Goal: Task Accomplishment & Management: Manage account settings

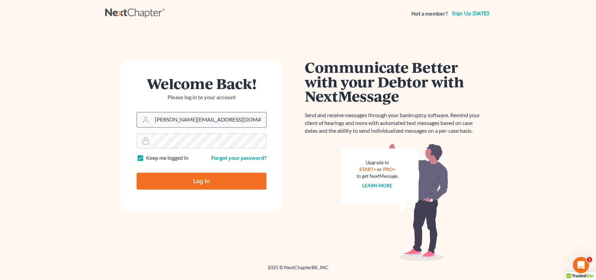
click at [216, 119] on input "sharonw@sfarthinglaw.com" at bounding box center [209, 119] width 114 height 15
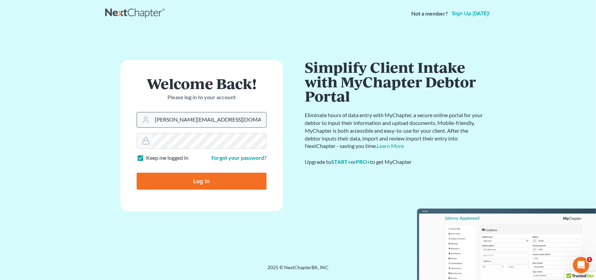
type input "[PERSON_NAME][EMAIL_ADDRESS][PERSON_NAME][DOMAIN_NAME]"
click at [210, 177] on input "Log In" at bounding box center [202, 180] width 130 height 17
type input "Thinking..."
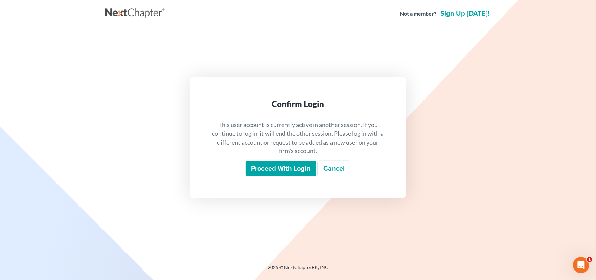
click at [278, 170] on input "Proceed with login" at bounding box center [280, 169] width 70 height 16
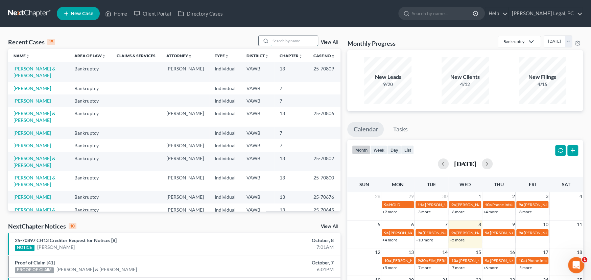
click at [281, 43] on input "search" at bounding box center [293, 41] width 47 height 10
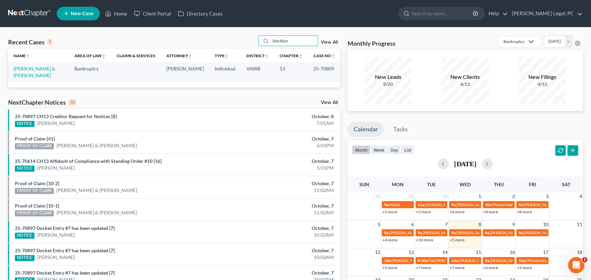
type input "blackbur"
drag, startPoint x: 63, startPoint y: 69, endPoint x: 32, endPoint y: 66, distance: 30.6
click at [32, 66] on link "[PERSON_NAME] & [PERSON_NAME]" at bounding box center [35, 72] width 42 height 13
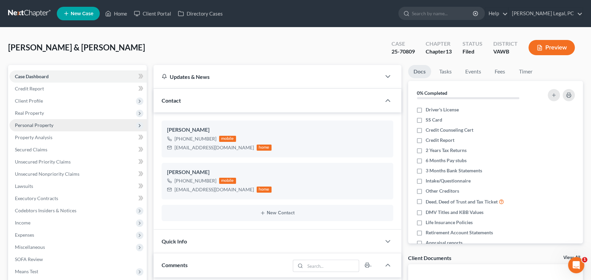
scroll to position [439, 0]
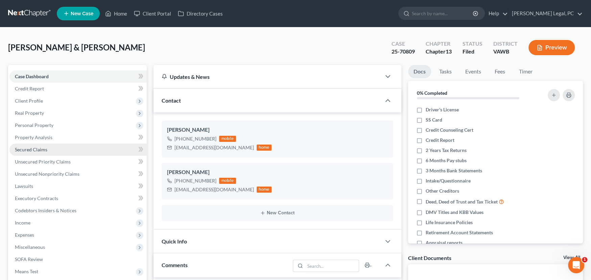
click at [31, 148] on span "Secured Claims" at bounding box center [31, 149] width 32 height 6
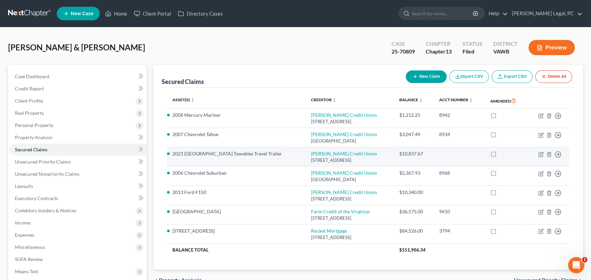
click at [243, 159] on td "2021 Salem Towables Travel Trailer" at bounding box center [236, 156] width 139 height 19
click at [539, 152] on icon "button" at bounding box center [540, 153] width 5 height 5
select select "36"
select select "4"
select select "2"
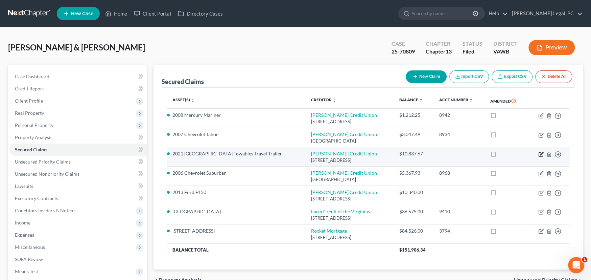
select select "3"
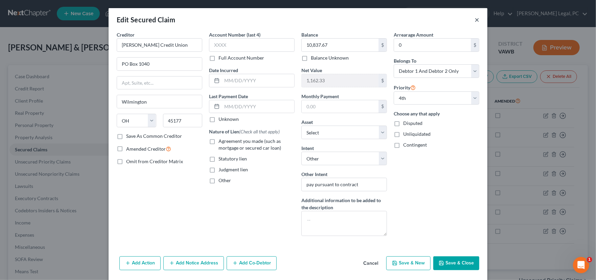
click at [475, 21] on button "×" at bounding box center [476, 20] width 5 height 8
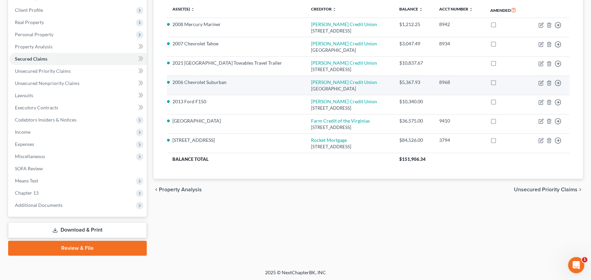
scroll to position [91, 0]
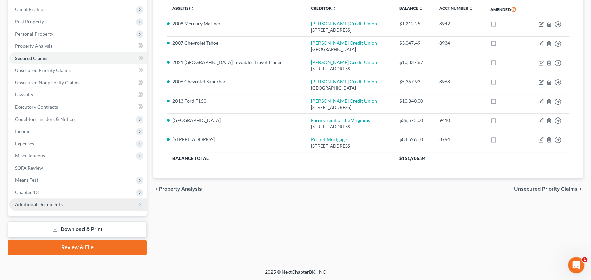
click at [47, 202] on span "Additional Documents" at bounding box center [39, 204] width 48 height 6
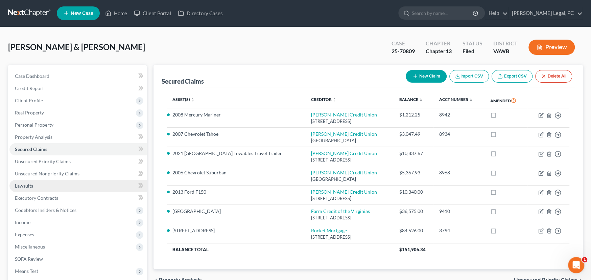
scroll to position [0, 0]
click at [29, 11] on link at bounding box center [29, 13] width 43 height 12
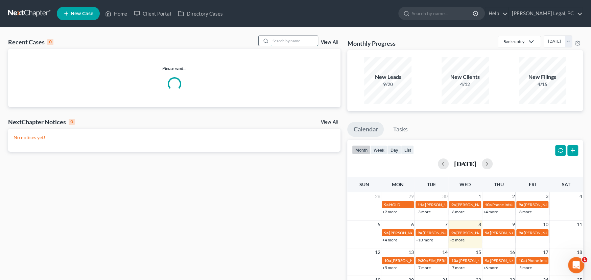
click at [289, 40] on input "search" at bounding box center [293, 41] width 47 height 10
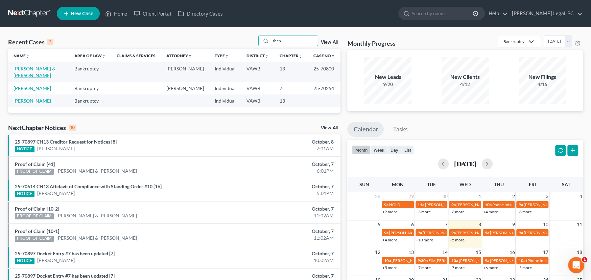
type input "shep"
click at [40, 69] on link "[PERSON_NAME] & [PERSON_NAME]" at bounding box center [35, 72] width 42 height 13
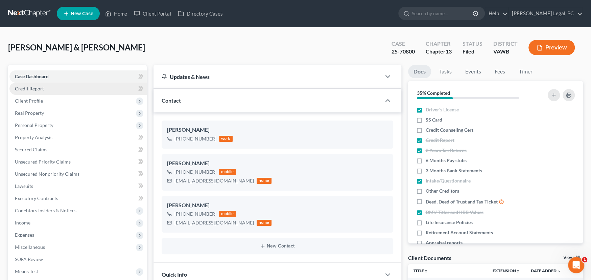
scroll to position [288, 0]
click at [31, 8] on link at bounding box center [29, 13] width 43 height 12
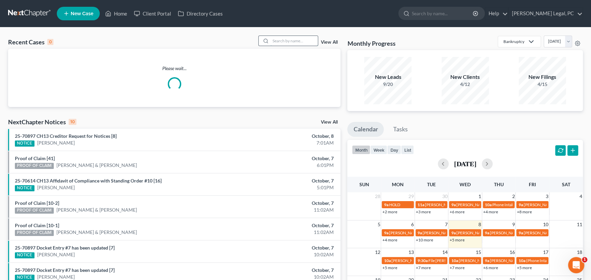
click at [298, 41] on input "search" at bounding box center [293, 41] width 47 height 10
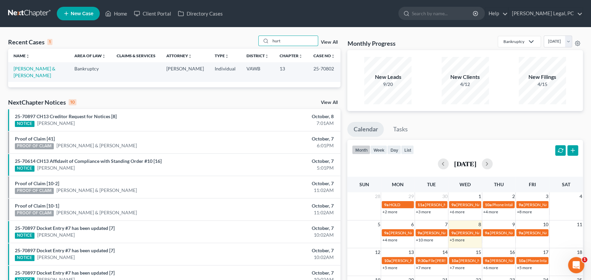
drag, startPoint x: 283, startPoint y: 41, endPoint x: 225, endPoint y: 28, distance: 58.9
click at [240, 41] on div "Recent Cases 1 hurt View All" at bounding box center [174, 41] width 332 height 13
type input "sink2570806"
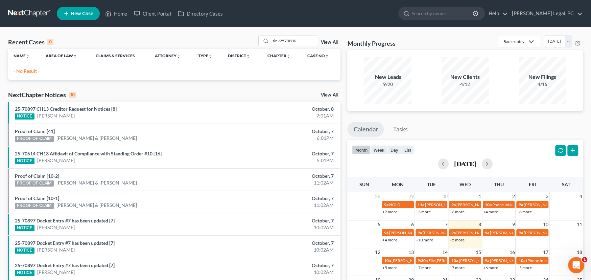
click at [27, 15] on link at bounding box center [29, 13] width 43 height 12
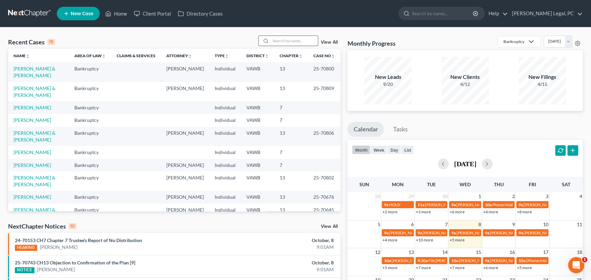
click at [278, 45] on input "search" at bounding box center [293, 41] width 47 height 10
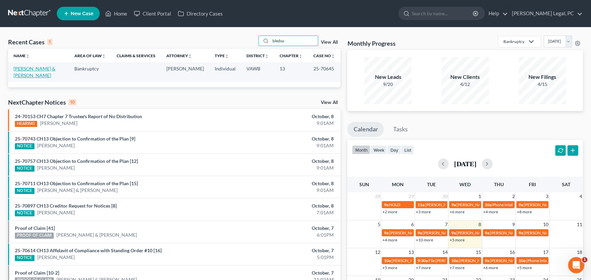
type input "bledso"
click at [36, 66] on link "[PERSON_NAME] & [PERSON_NAME]" at bounding box center [35, 72] width 42 height 13
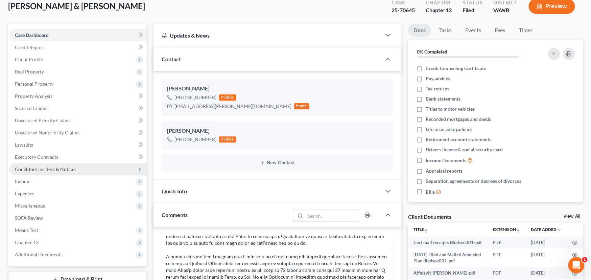
scroll to position [101, 0]
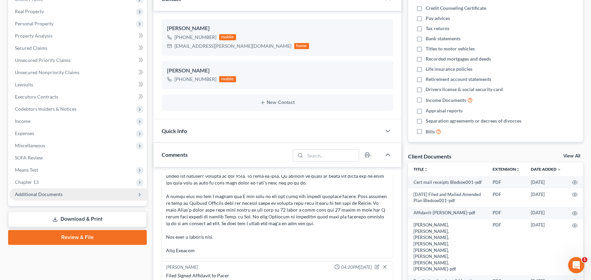
click at [33, 193] on span "Additional Documents" at bounding box center [39, 194] width 48 height 6
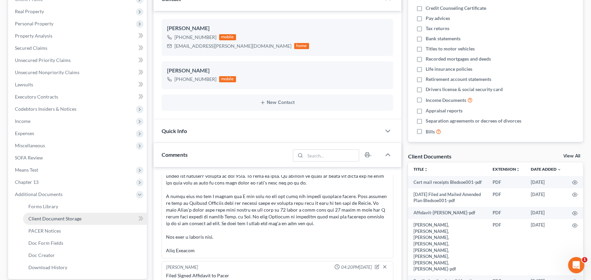
click at [58, 219] on span "Client Document Storage" at bounding box center [54, 218] width 53 height 6
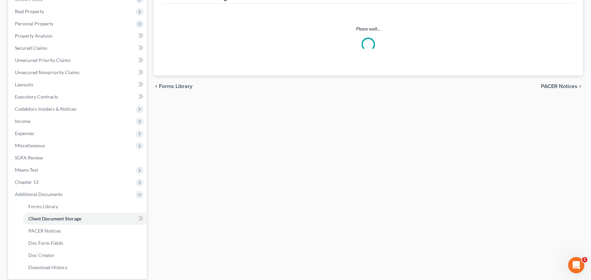
scroll to position [26, 0]
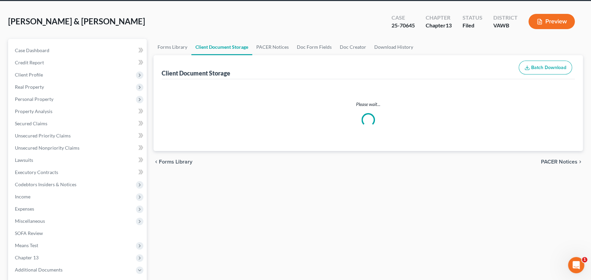
select select "0"
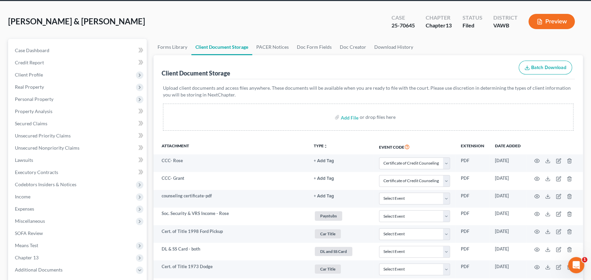
scroll to position [0, 0]
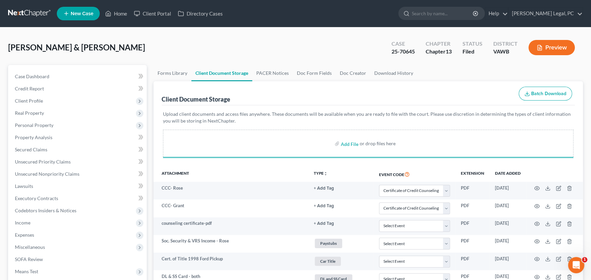
select select "0"
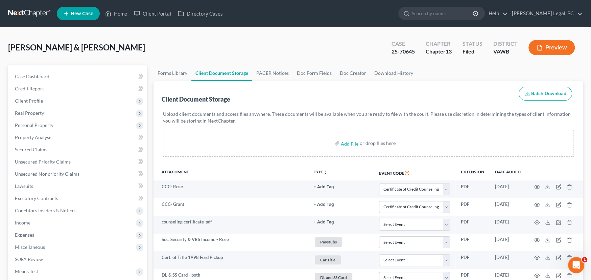
click at [310, 42] on div "Bledsoe, Grant & Rose Upgraded Case 25-70645 Chapter Chapter 13 Status Filed Di…" at bounding box center [295, 49] width 575 height 29
drag, startPoint x: 35, startPoint y: 78, endPoint x: 43, endPoint y: 72, distance: 10.6
click at [35, 78] on link "Case Dashboard" at bounding box center [77, 76] width 137 height 12
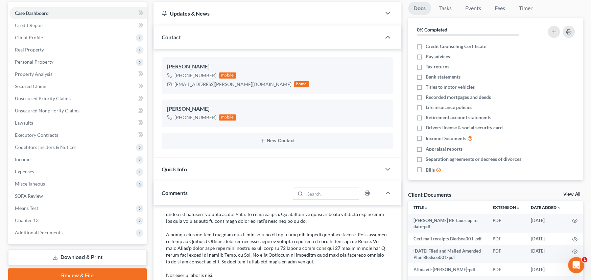
scroll to position [101, 0]
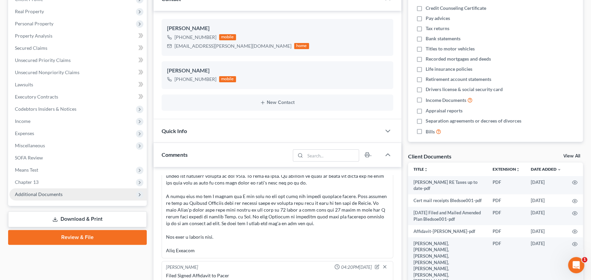
click at [35, 193] on span "Additional Documents" at bounding box center [39, 194] width 48 height 6
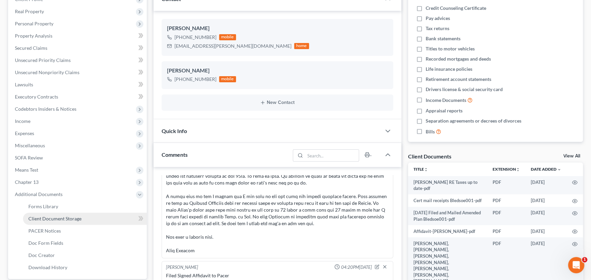
click at [48, 220] on span "Client Document Storage" at bounding box center [54, 218] width 53 height 6
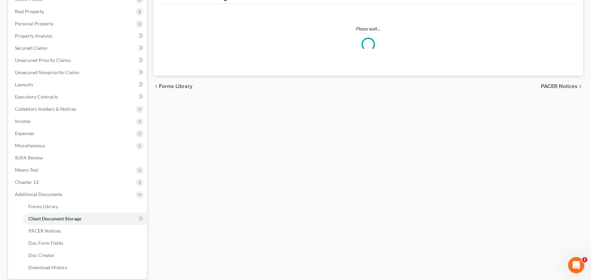
scroll to position [26, 0]
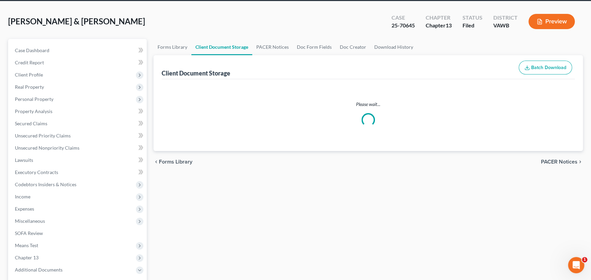
select select "0"
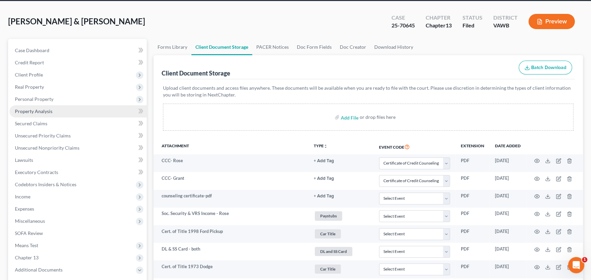
scroll to position [0, 0]
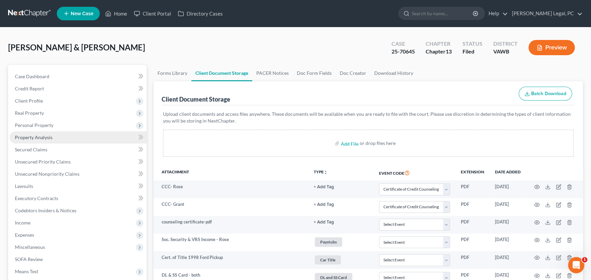
select select "0"
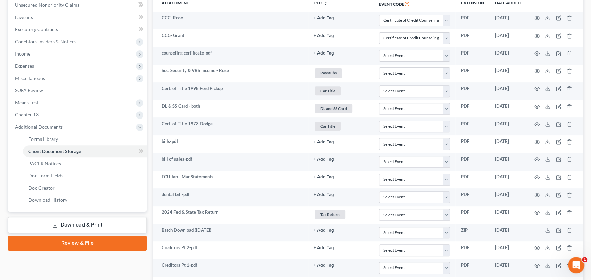
scroll to position [101, 0]
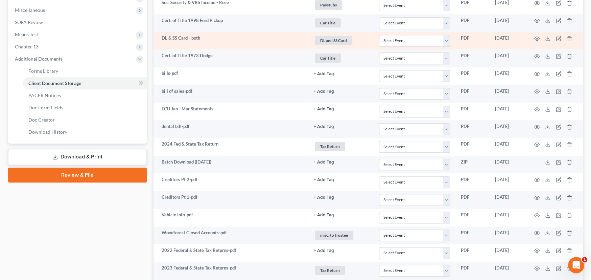
select select "0"
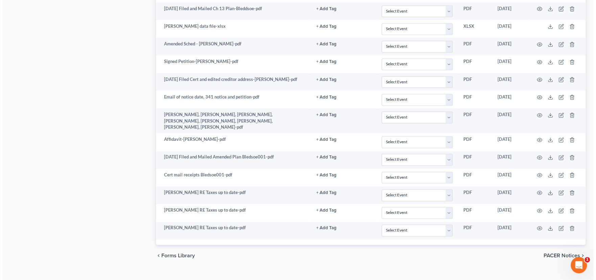
scroll to position [745, 0]
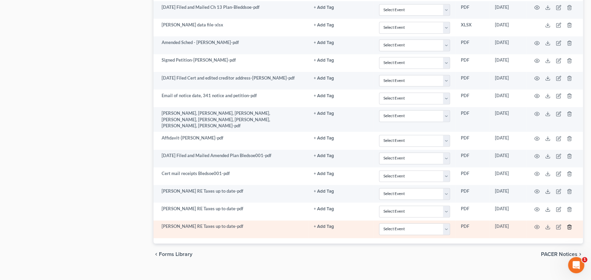
click at [569, 224] on icon "button" at bounding box center [568, 226] width 5 height 5
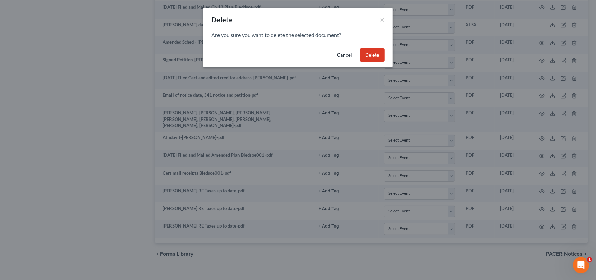
click at [369, 58] on button "Delete" at bounding box center [372, 55] width 25 height 14
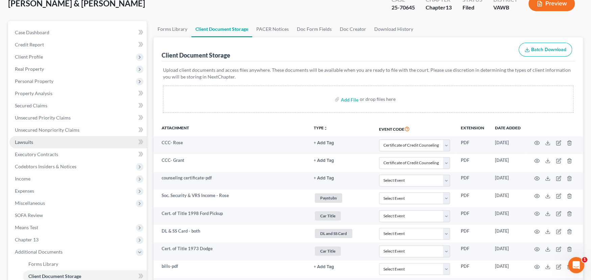
scroll to position [0, 0]
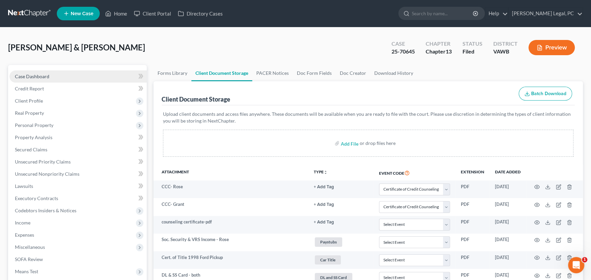
click at [30, 76] on span "Case Dashboard" at bounding box center [32, 76] width 34 height 6
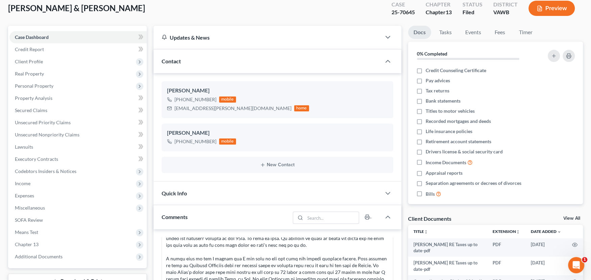
scroll to position [169, 0]
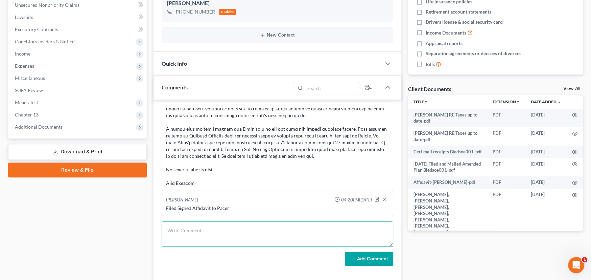
click at [209, 231] on textarea at bounding box center [278, 233] width 232 height 25
type textarea "Sent to Pacer RE Taxes proof up to date"
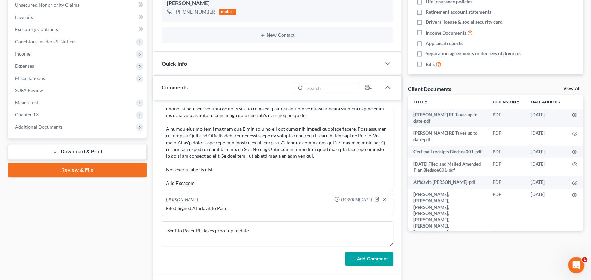
click at [349, 262] on button "Add Comment" at bounding box center [369, 258] width 48 height 14
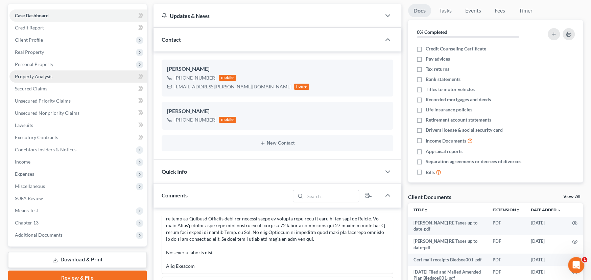
scroll to position [0, 0]
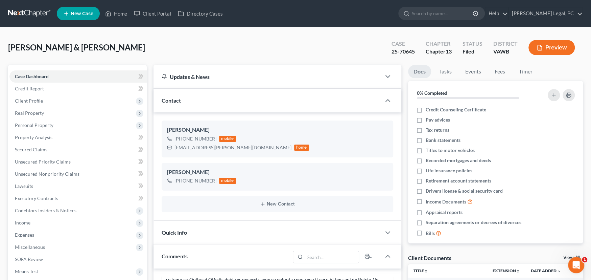
drag, startPoint x: 28, startPoint y: 11, endPoint x: 64, endPoint y: 17, distance: 36.3
click at [28, 11] on link at bounding box center [29, 13] width 43 height 12
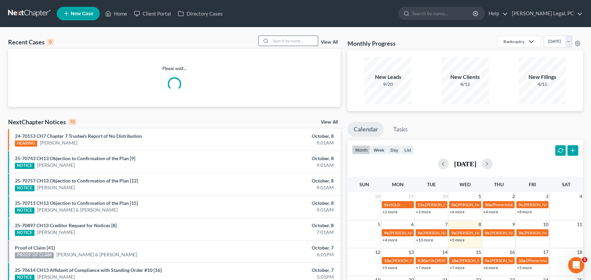
click at [275, 39] on input "search" at bounding box center [293, 41] width 47 height 10
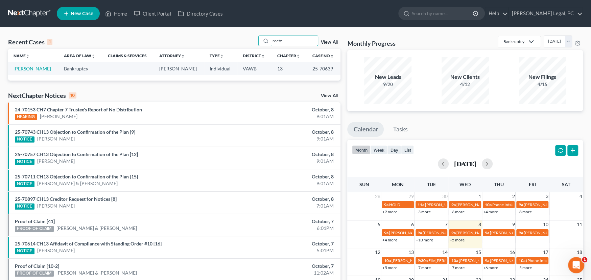
type input "roetz"
click at [40, 69] on link "[PERSON_NAME]" at bounding box center [33, 69] width 38 height 6
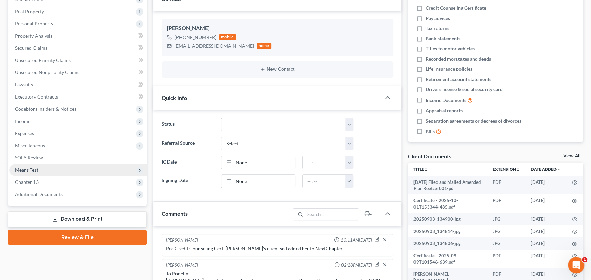
scroll to position [408, 0]
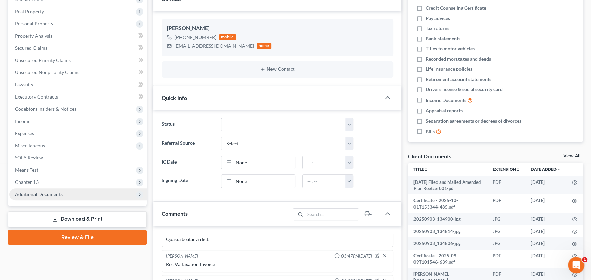
click at [25, 191] on span "Additional Documents" at bounding box center [39, 194] width 48 height 6
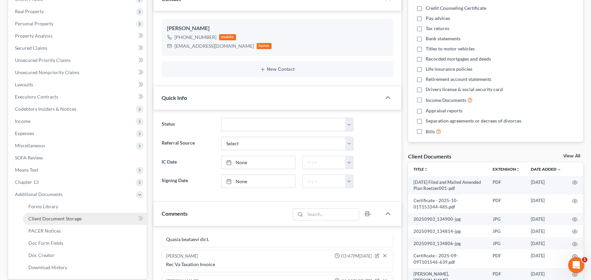
click at [36, 220] on span "Client Document Storage" at bounding box center [54, 218] width 53 height 6
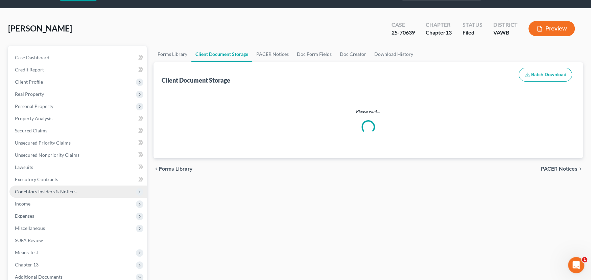
scroll to position [0, 0]
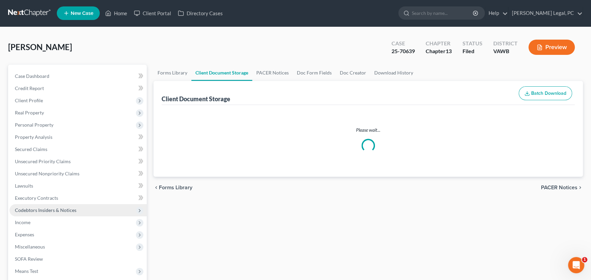
select select "0"
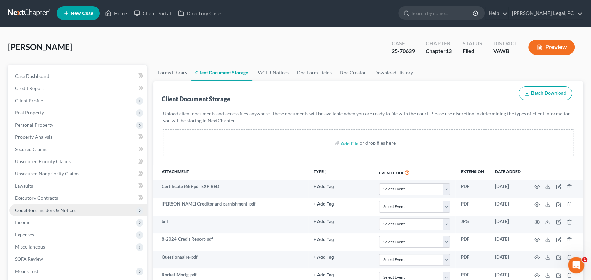
scroll to position [0, 0]
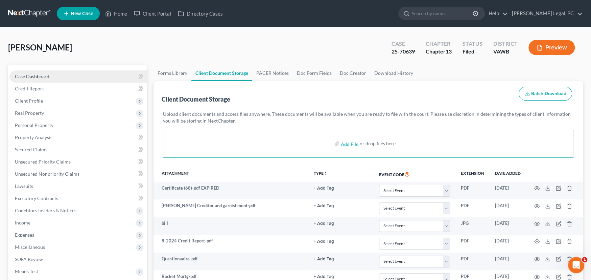
click at [19, 77] on span "Case Dashboard" at bounding box center [32, 76] width 34 height 6
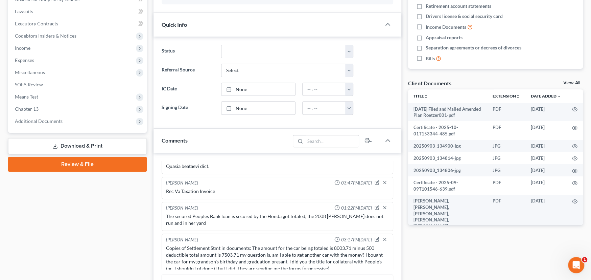
scroll to position [270, 0]
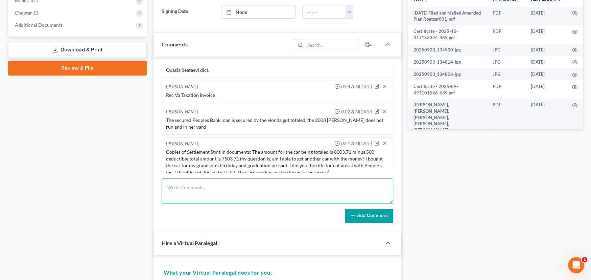
click at [187, 194] on textarea at bounding box center [278, 190] width 232 height 25
type textarea "Sent signed Affidavit to Roetzer"
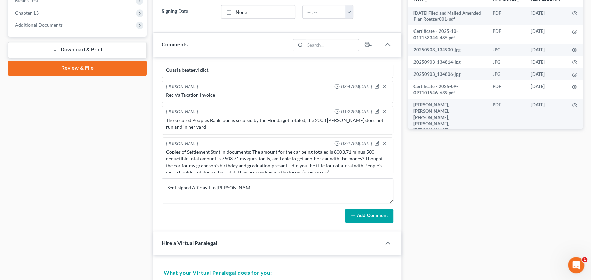
click at [365, 217] on button "Add Comment" at bounding box center [369, 216] width 48 height 14
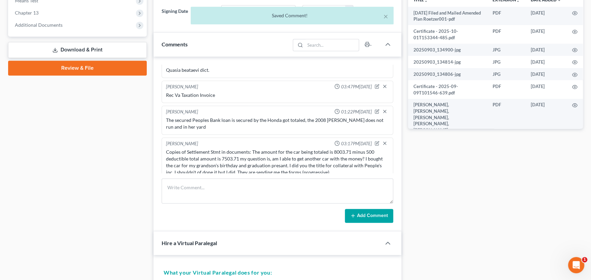
scroll to position [433, 0]
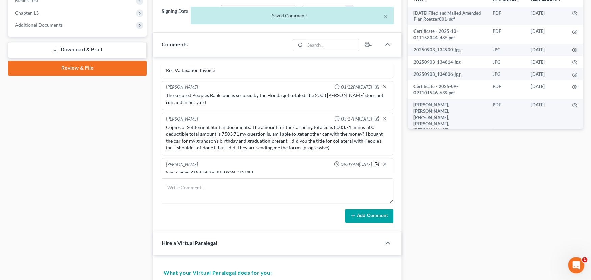
drag, startPoint x: 371, startPoint y: 154, endPoint x: 342, endPoint y: 151, distance: 29.2
click at [374, 161] on icon "button" at bounding box center [376, 163] width 5 height 5
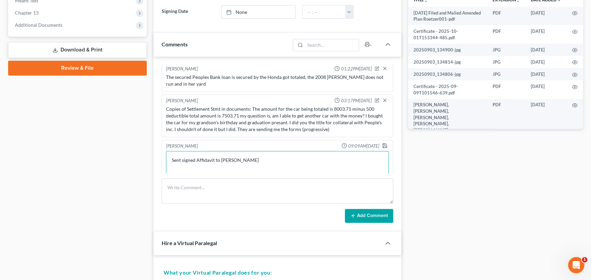
drag, startPoint x: 220, startPoint y: 167, endPoint x: 265, endPoint y: 172, distance: 45.6
click at [265, 173] on div "Rachel Dalton 10:11AM, 11/07/2024 Rec Credit Counseling Cert, Bob's client so I…" at bounding box center [277, 143] width 248 height 175
type textarea "Sent signed Affidavit to Pacer"
click at [382, 143] on icon "button" at bounding box center [384, 145] width 5 height 5
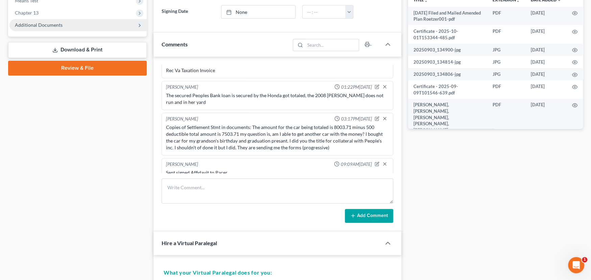
click at [48, 24] on span "Additional Documents" at bounding box center [39, 25] width 48 height 6
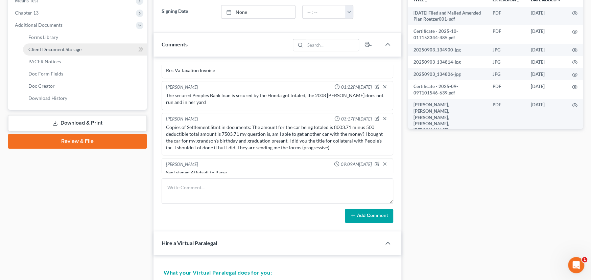
click at [50, 46] on span "Client Document Storage" at bounding box center [54, 49] width 53 height 6
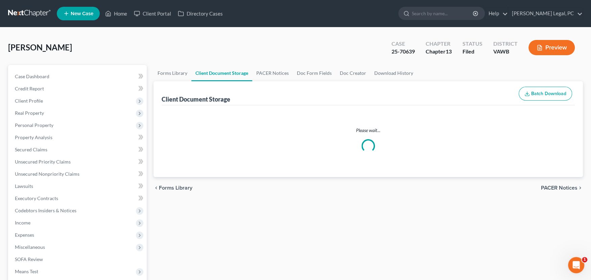
select select "0"
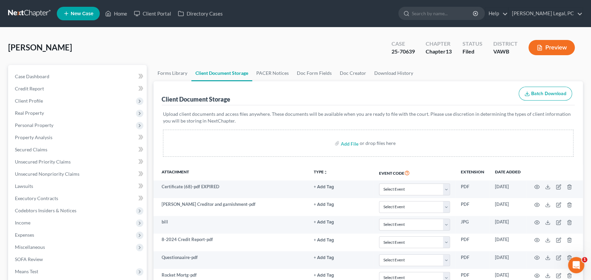
click at [28, 11] on link at bounding box center [29, 13] width 43 height 12
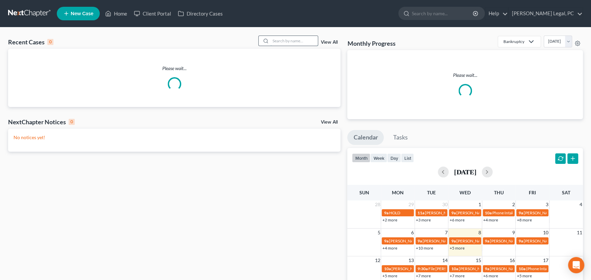
click at [273, 38] on input "search" at bounding box center [293, 41] width 47 height 10
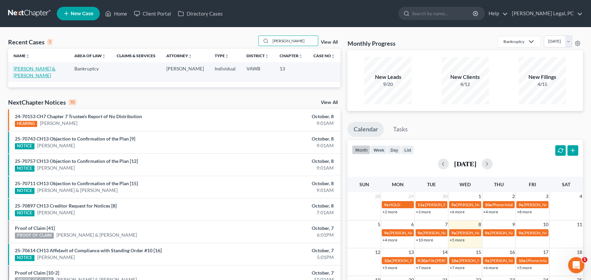
type input "[PERSON_NAME]"
click at [48, 68] on link "[PERSON_NAME] & [PERSON_NAME]" at bounding box center [35, 72] width 42 height 13
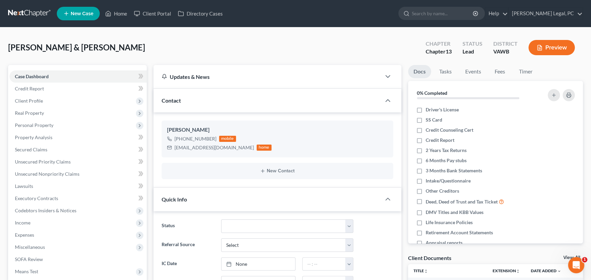
scroll to position [363, 0]
click at [22, 9] on link at bounding box center [29, 13] width 43 height 12
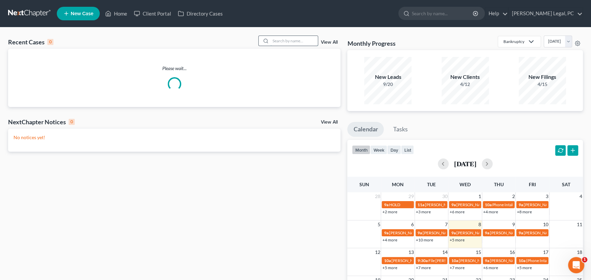
click at [281, 41] on input "search" at bounding box center [293, 41] width 47 height 10
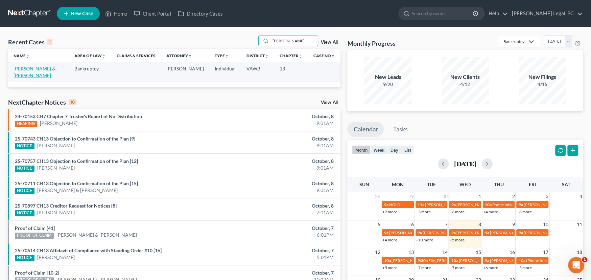
type input "[PERSON_NAME]"
click at [43, 68] on link "[PERSON_NAME] & [PERSON_NAME]" at bounding box center [35, 72] width 42 height 13
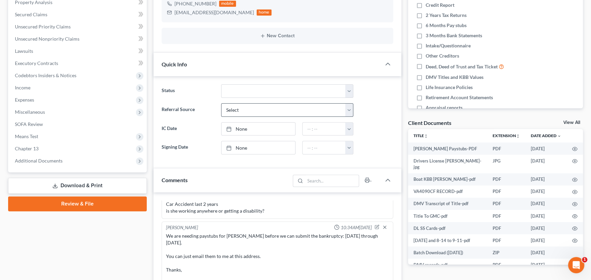
scroll to position [135, 0]
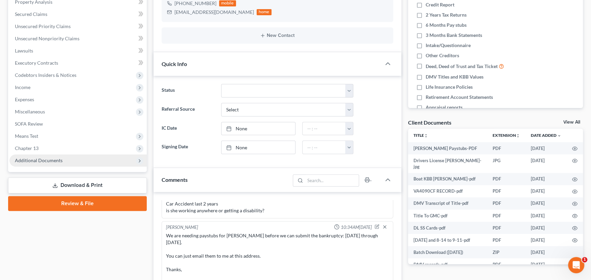
click at [53, 158] on span "Additional Documents" at bounding box center [39, 160] width 48 height 6
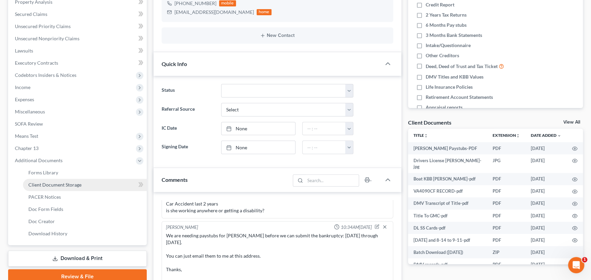
click at [51, 184] on span "Client Document Storage" at bounding box center [54, 184] width 53 height 6
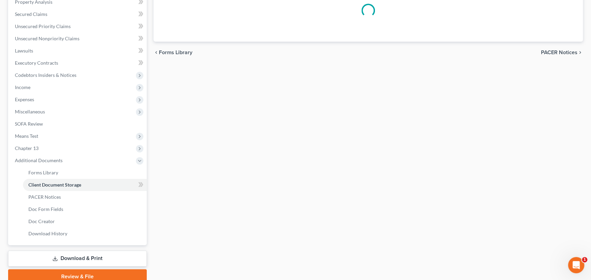
scroll to position [46, 0]
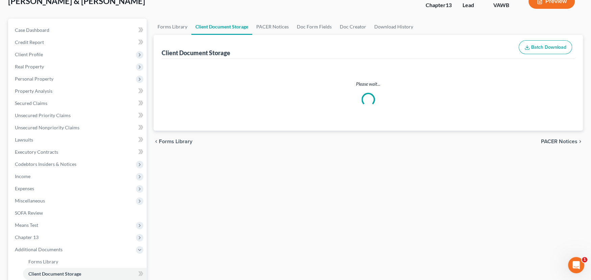
select select "0"
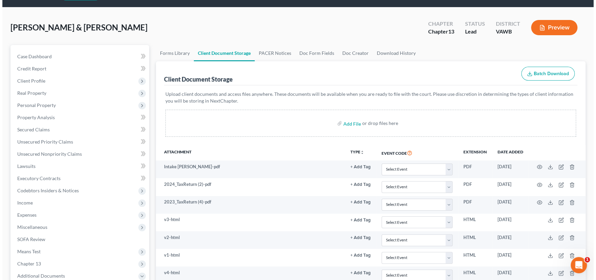
scroll to position [0, 0]
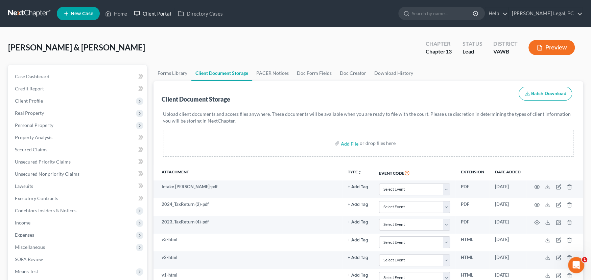
click at [160, 10] on link "Client Portal" at bounding box center [152, 13] width 44 height 12
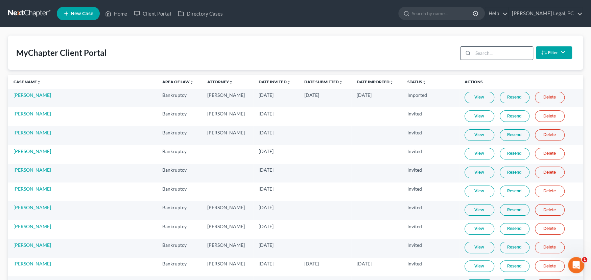
click at [472, 48] on div at bounding box center [466, 53] width 13 height 13
click at [477, 49] on input "search" at bounding box center [503, 53] width 60 height 13
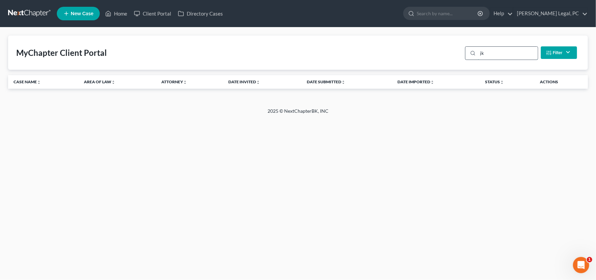
type input "j"
click at [499, 53] on input "jaynes" at bounding box center [508, 53] width 60 height 13
click at [493, 50] on input "jaynes" at bounding box center [508, 53] width 60 height 13
drag, startPoint x: 496, startPoint y: 50, endPoint x: 446, endPoint y: 45, distance: 49.9
click at [454, 45] on div "MyChapter Client Portal jaynes Filter Status Filter... Invited In Progress Read…" at bounding box center [297, 52] width 579 height 34
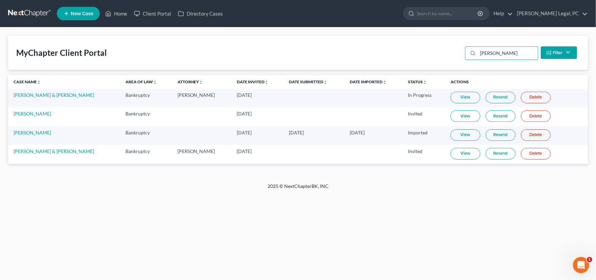
drag, startPoint x: 503, startPoint y: 53, endPoint x: 459, endPoint y: 48, distance: 43.8
click at [460, 48] on div "MyChapter Client Portal bryan Filter Status Filter... Invited In Progress Ready…" at bounding box center [297, 52] width 579 height 34
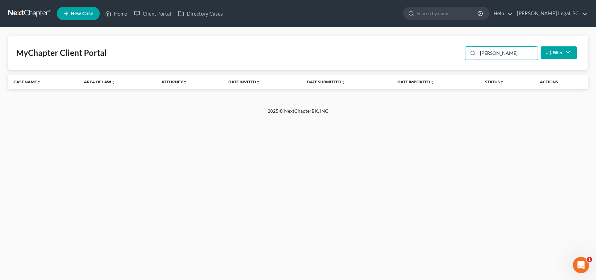
type input "jaynes"
click at [22, 11] on link at bounding box center [29, 13] width 43 height 12
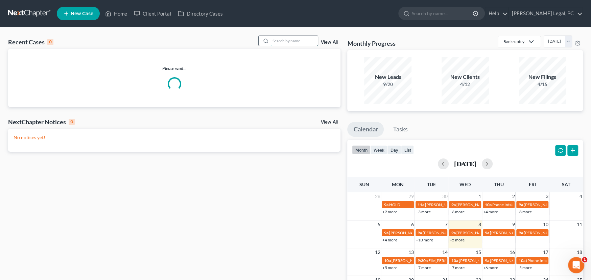
click at [283, 42] on input "search" at bounding box center [293, 41] width 47 height 10
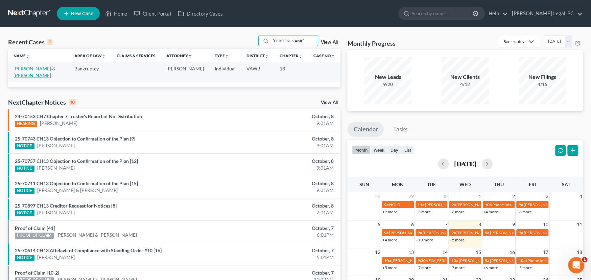
type input "[PERSON_NAME]"
click at [33, 69] on link "[PERSON_NAME] & [PERSON_NAME]" at bounding box center [35, 72] width 42 height 13
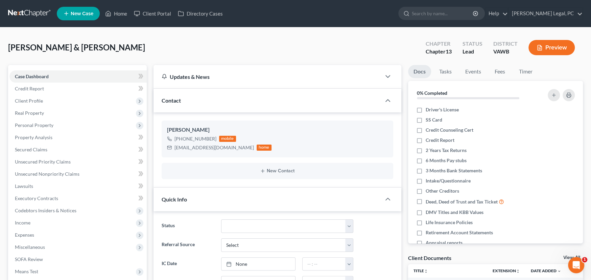
click at [35, 11] on link at bounding box center [29, 13] width 43 height 12
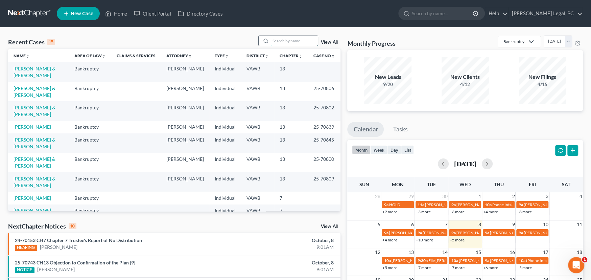
click at [290, 44] on input "search" at bounding box center [293, 41] width 47 height 10
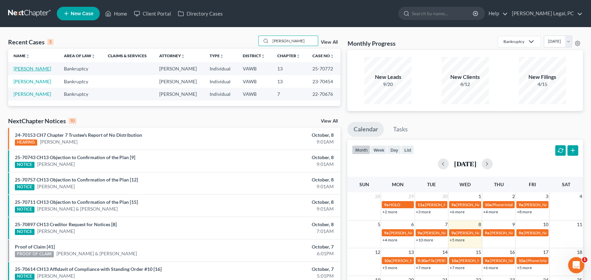
type input "[PERSON_NAME]"
click at [27, 68] on link "[PERSON_NAME]" at bounding box center [33, 69] width 38 height 6
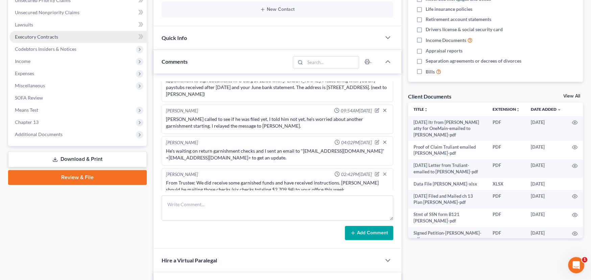
scroll to position [169, 0]
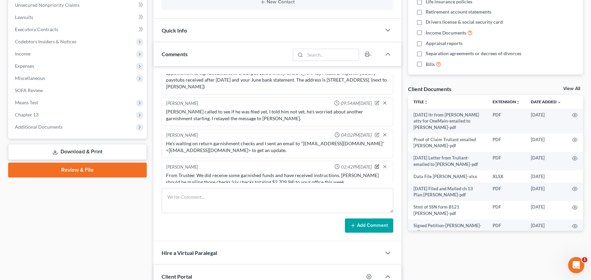
click at [374, 164] on icon "button" at bounding box center [376, 166] width 5 height 5
click at [354, 181] on textarea "From Trustee: We did receive some garnished funds and have received instruction…" at bounding box center [277, 184] width 223 height 25
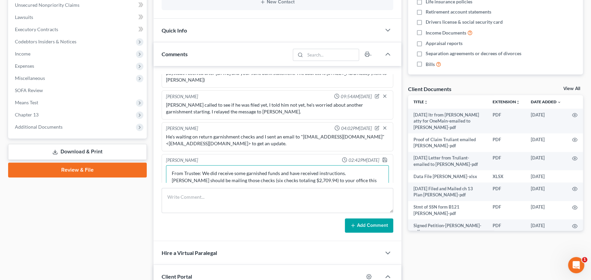
scroll to position [8, 0]
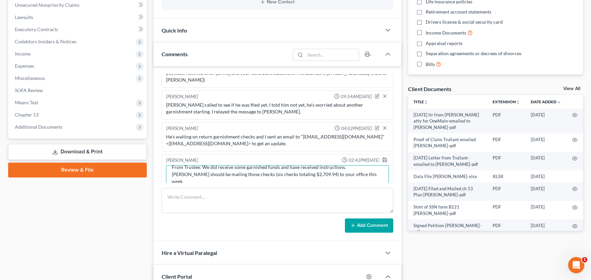
click at [183, 177] on textarea "From Trustee: We did receive some garnished funds and have received instruction…" at bounding box center [277, 177] width 223 height 25
paste textarea "Hey Mark, The Trustee called me personally yesterday and said that his assistan…"
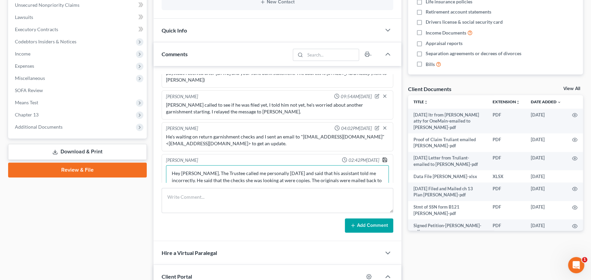
type textarea "From Trustee: We did receive some garnished funds and have received instruction…"
click at [383, 160] on polyline "button" at bounding box center [384, 161] width 2 height 2
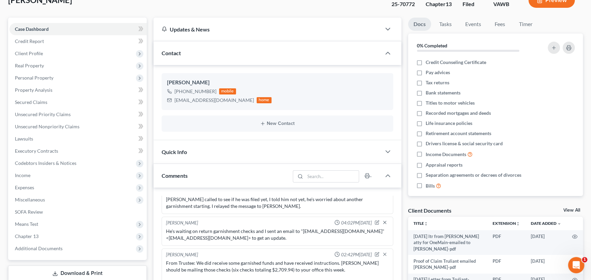
scroll to position [0, 0]
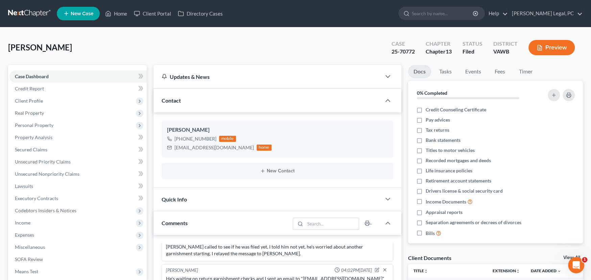
click at [16, 12] on link at bounding box center [29, 13] width 43 height 12
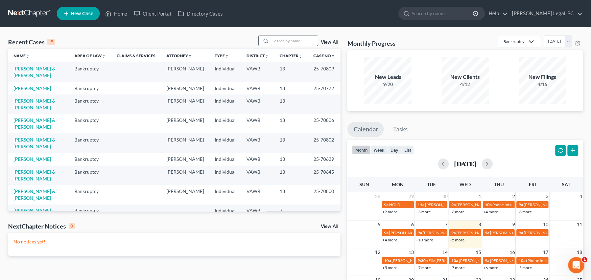
click at [274, 40] on input "search" at bounding box center [293, 41] width 47 height 10
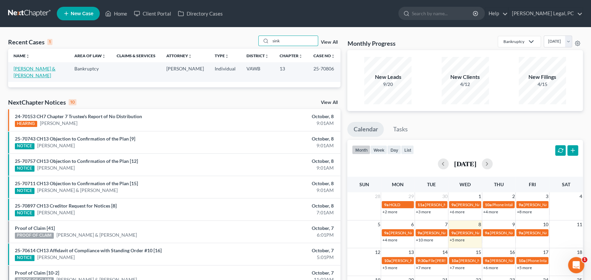
type input "sink"
click at [42, 67] on link "[PERSON_NAME] & [PERSON_NAME]" at bounding box center [35, 72] width 42 height 13
